Goal: Information Seeking & Learning: Learn about a topic

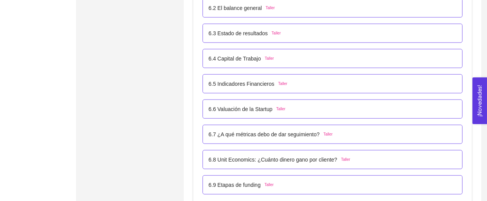
scroll to position [1867, 0]
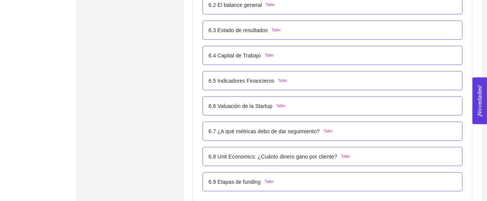
click at [317, 103] on div "6.6 Valuación de la Startup Taller" at bounding box center [333, 105] width 248 height 8
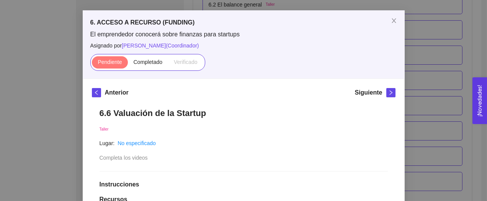
scroll to position [29, 0]
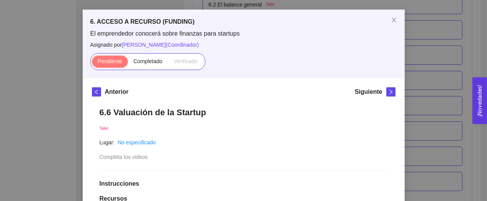
click at [235, 109] on h1 "6.6 Valuación de la Startup" at bounding box center [244, 112] width 288 height 10
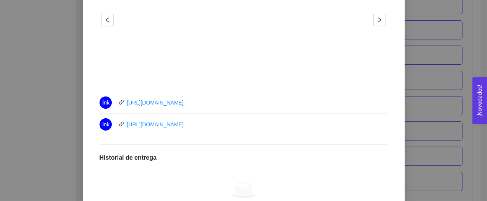
scroll to position [298, 0]
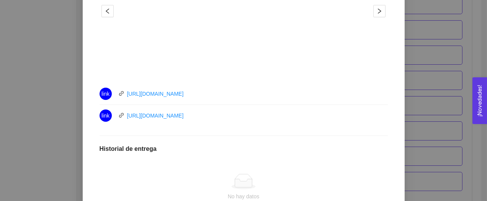
click at [245, 97] on div "link [URL][DOMAIN_NAME]" at bounding box center [186, 94] width 172 height 12
click at [237, 118] on div "link [URL][DOMAIN_NAME]" at bounding box center [186, 115] width 172 height 12
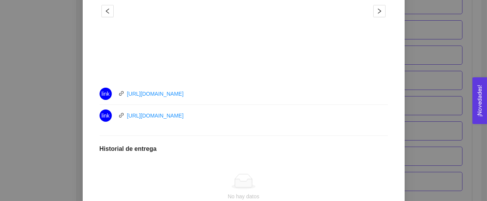
click at [237, 118] on div "link [URL][DOMAIN_NAME]" at bounding box center [186, 115] width 172 height 12
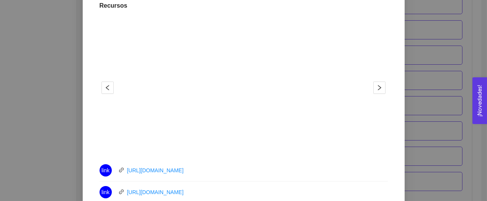
scroll to position [219, 0]
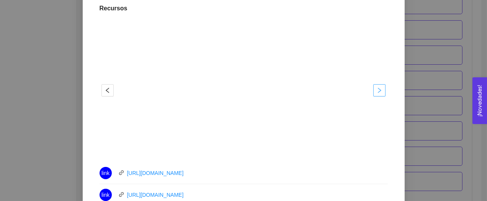
click at [380, 87] on icon "right" at bounding box center [379, 90] width 6 height 6
click at [390, 39] on div "6.6 Valuación de la Startup Taller Lugar: No especificado Completa los videos I…" at bounding box center [244, 133] width 304 height 449
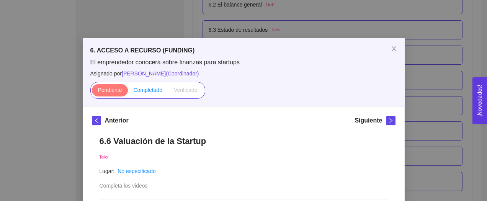
click at [144, 90] on span "Completado" at bounding box center [148, 90] width 29 height 6
click at [128, 92] on input "Completado" at bounding box center [128, 92] width 0 height 0
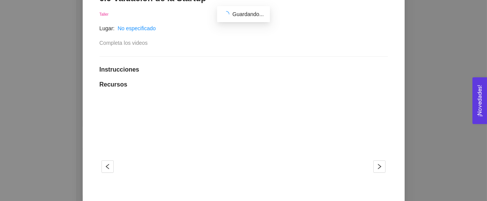
scroll to position [218, 0]
click at [380, 174] on div "1 2" at bounding box center [244, 167] width 288 height 138
click at [378, 163] on icon "right" at bounding box center [379, 166] width 6 height 6
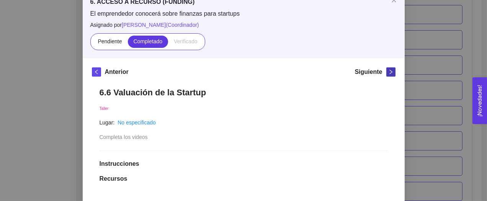
scroll to position [48, 0]
click at [392, 72] on icon "right" at bounding box center [390, 72] width 3 height 5
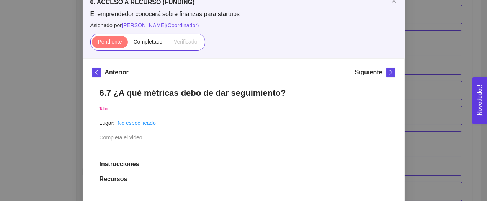
click at [206, 92] on h1 "6.7 ¿A qué métricas debo de dar seguimiento?" at bounding box center [244, 93] width 288 height 10
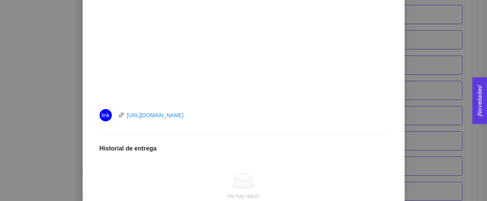
scroll to position [277, 0]
click at [223, 118] on div "link [URL][DOMAIN_NAME]" at bounding box center [186, 115] width 172 height 12
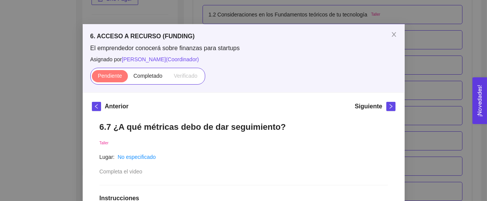
scroll to position [0, 0]
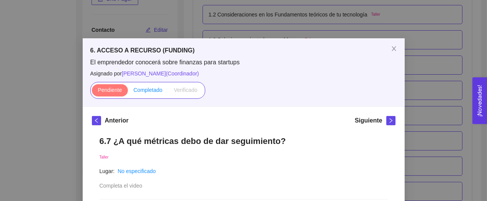
click at [140, 91] on span "Completado" at bounding box center [148, 90] width 29 height 6
click at [128, 92] on input "Completado" at bounding box center [128, 92] width 0 height 0
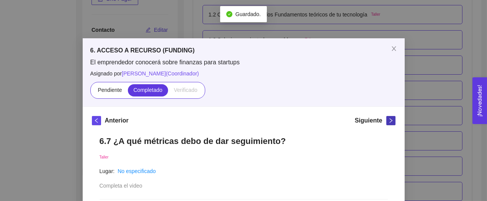
click at [392, 118] on button "button" at bounding box center [390, 120] width 9 height 9
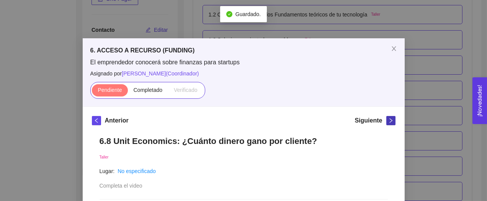
scroll to position [20, 0]
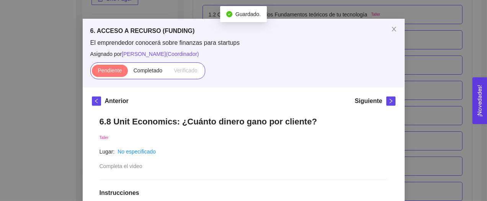
click at [258, 122] on h1 "6.8 Unit Economics: ¿Cuánto dinero gano por cliente?" at bounding box center [244, 121] width 288 height 10
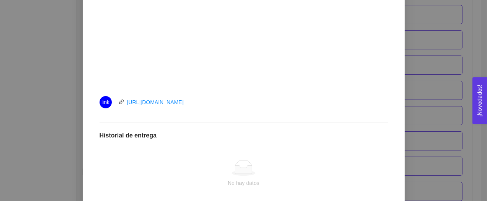
scroll to position [313, 0]
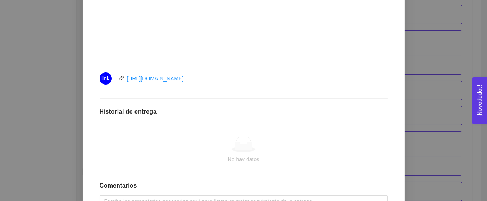
click at [247, 81] on div "link [URL][DOMAIN_NAME]" at bounding box center [186, 78] width 172 height 12
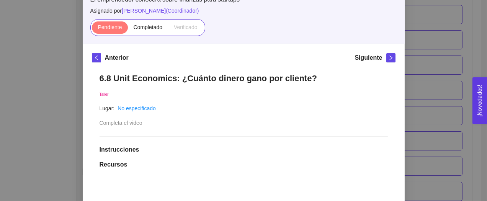
scroll to position [57, 0]
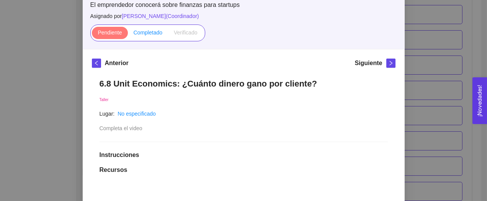
click at [154, 36] on label "Completado" at bounding box center [148, 33] width 41 height 12
click at [128, 34] on input "Completado" at bounding box center [128, 34] width 0 height 0
